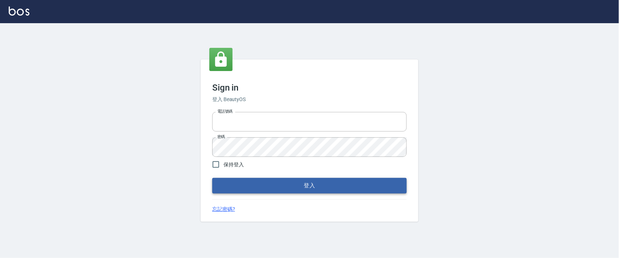
type input "0927987640"
drag, startPoint x: 246, startPoint y: 187, endPoint x: 246, endPoint y: 168, distance: 19.2
click at [246, 185] on button "登入" at bounding box center [309, 185] width 195 height 15
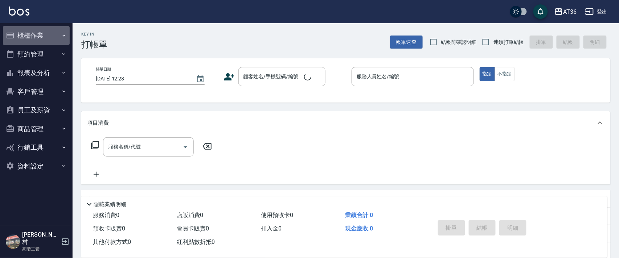
click at [25, 32] on button "櫃檯作業" at bounding box center [36, 35] width 67 height 19
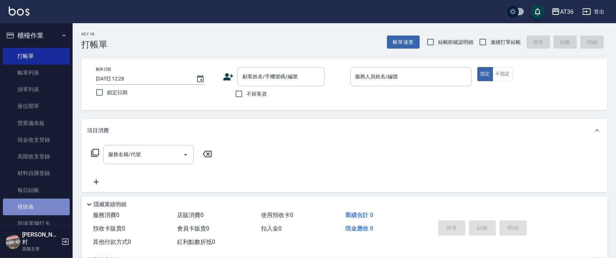
click at [45, 213] on link "排班表" at bounding box center [36, 207] width 67 height 17
